Goal: Information Seeking & Learning: Learn about a topic

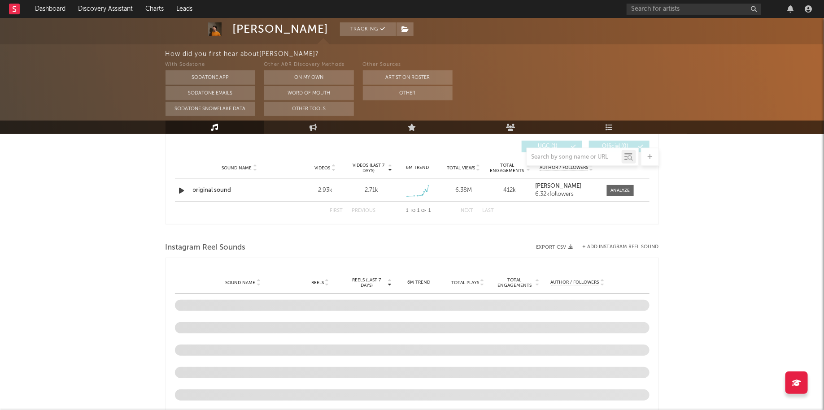
scroll to position [265, 0]
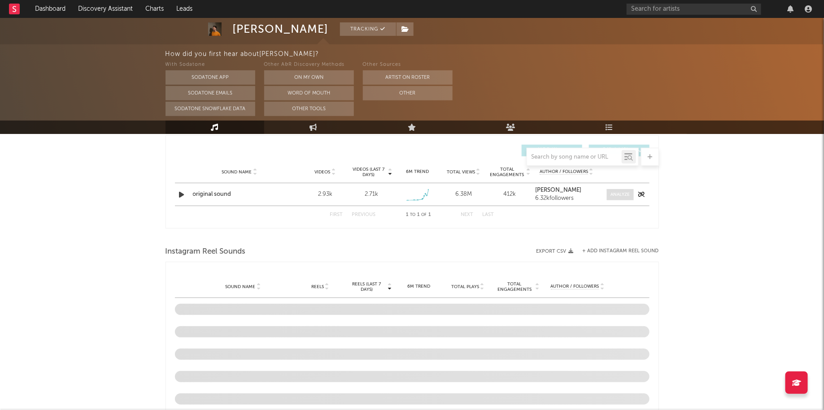
click at [609, 193] on span at bounding box center [620, 194] width 27 height 11
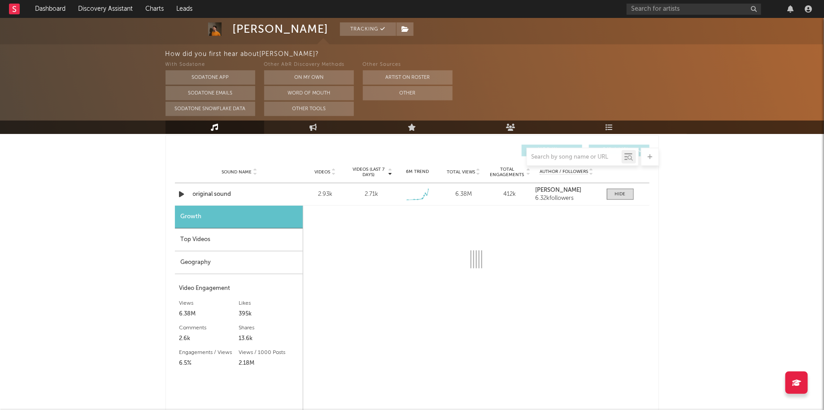
select select "1w"
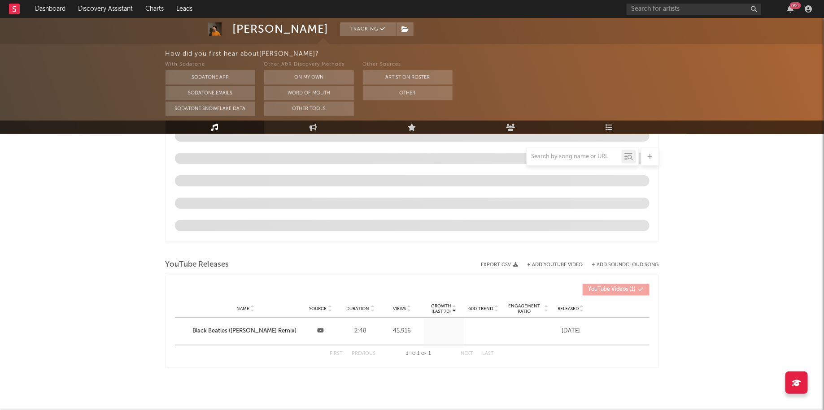
scroll to position [698, 0]
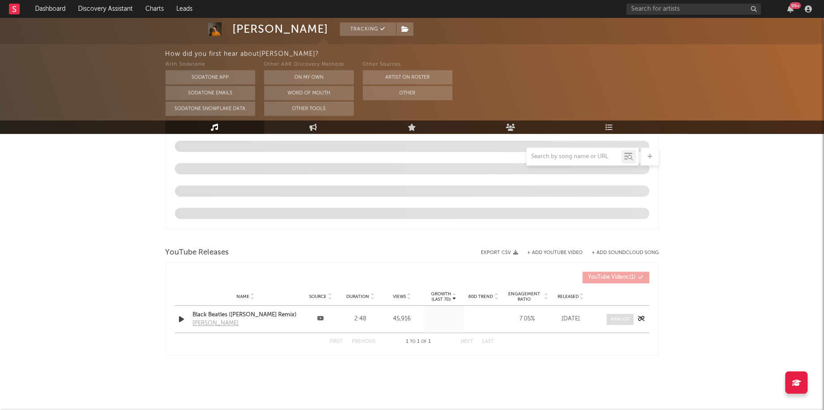
click at [622, 318] on div at bounding box center [619, 320] width 19 height 7
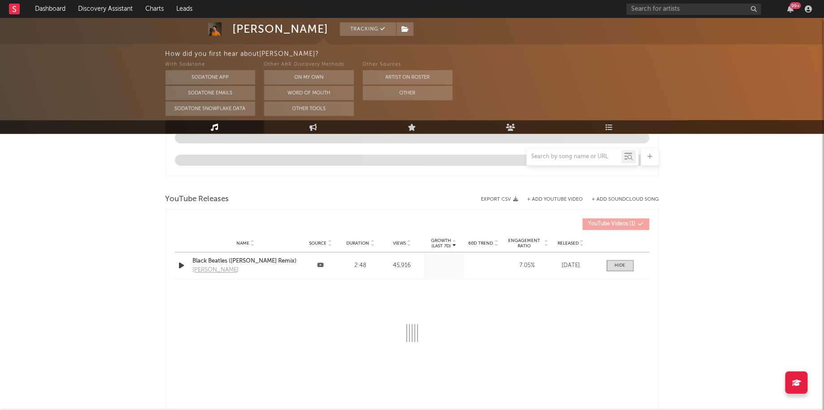
select select "All"
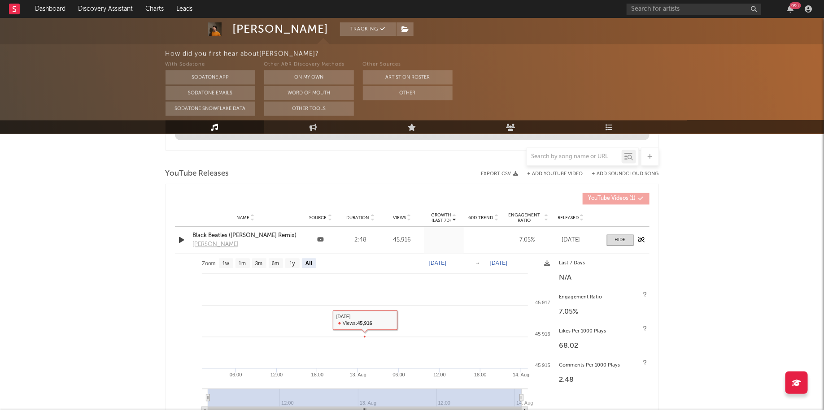
scroll to position [767, 0]
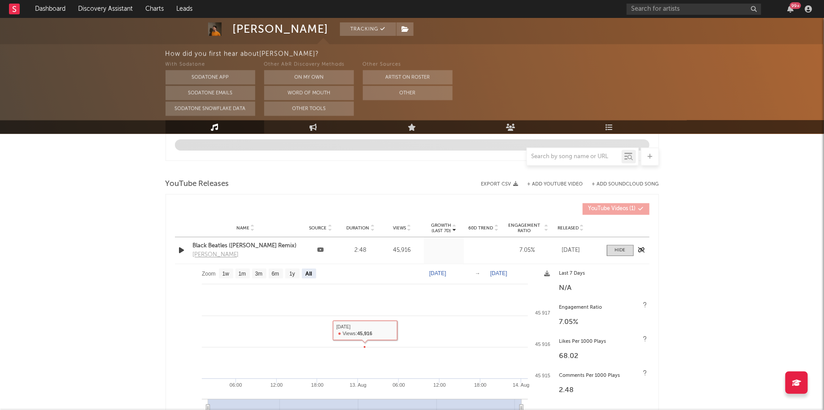
click at [256, 246] on div "Black Beatles ([PERSON_NAME] Remix)" at bounding box center [246, 246] width 106 height 9
click at [619, 254] on span at bounding box center [620, 250] width 27 height 11
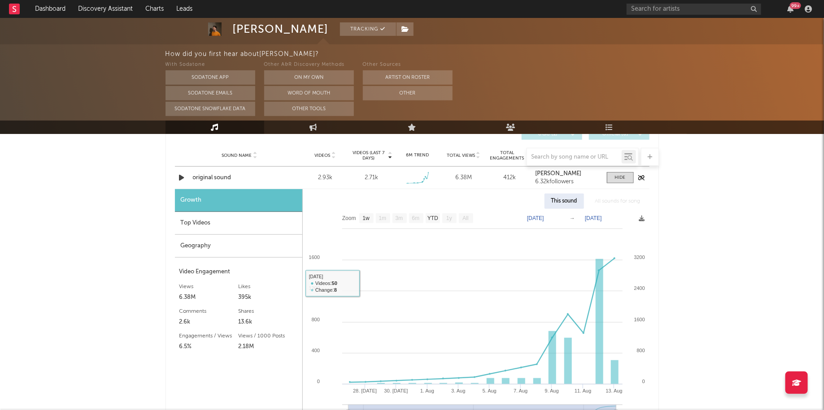
scroll to position [266, 0]
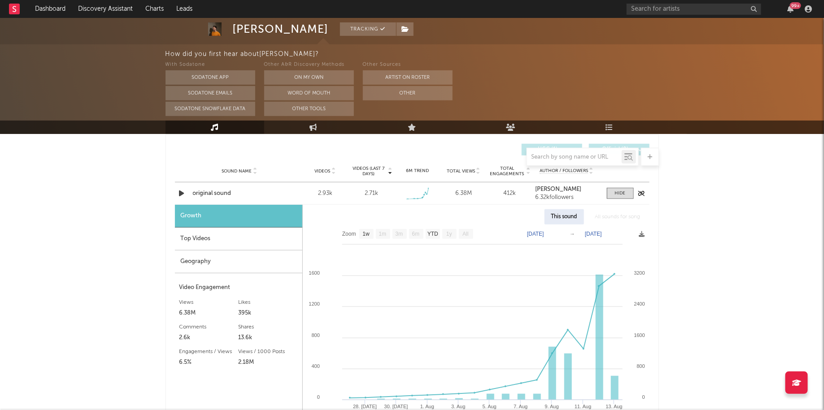
click at [218, 190] on div "original sound" at bounding box center [240, 193] width 94 height 9
click at [242, 234] on div "Top Videos" at bounding box center [238, 239] width 127 height 23
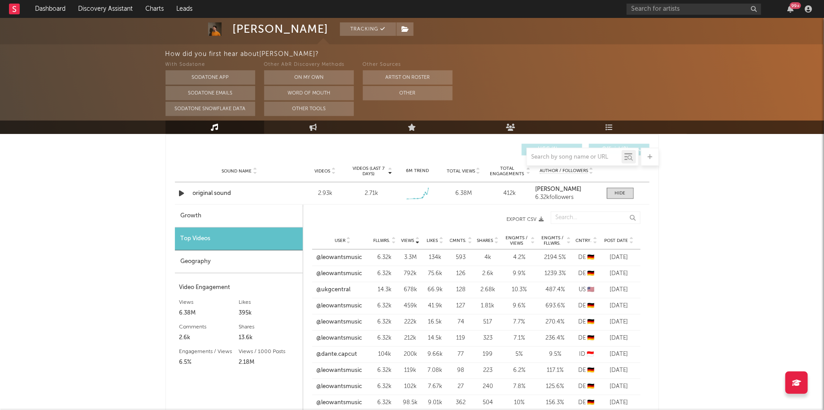
click at [256, 214] on div "Growth" at bounding box center [239, 216] width 128 height 23
select select "1w"
